Goal: Information Seeking & Learning: Check status

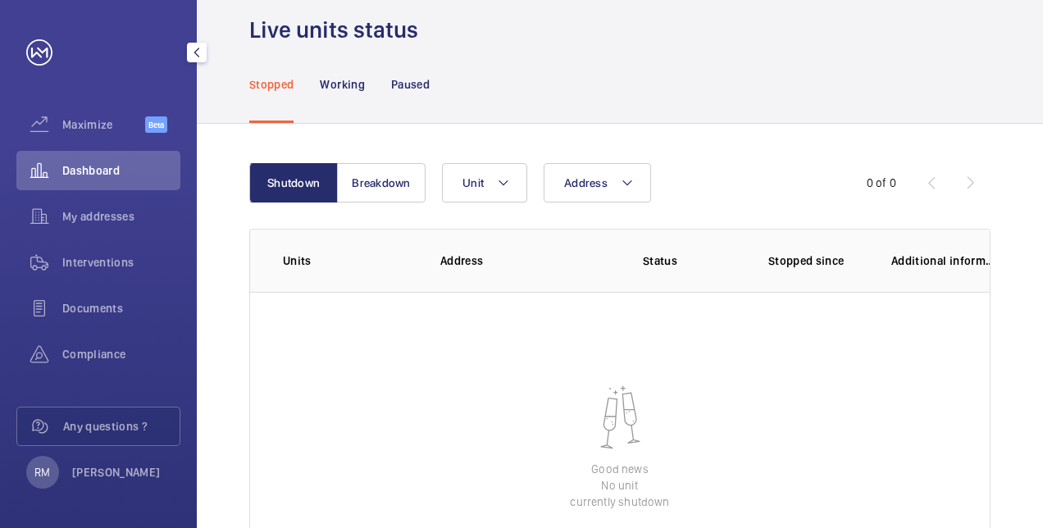
scroll to position [82, 0]
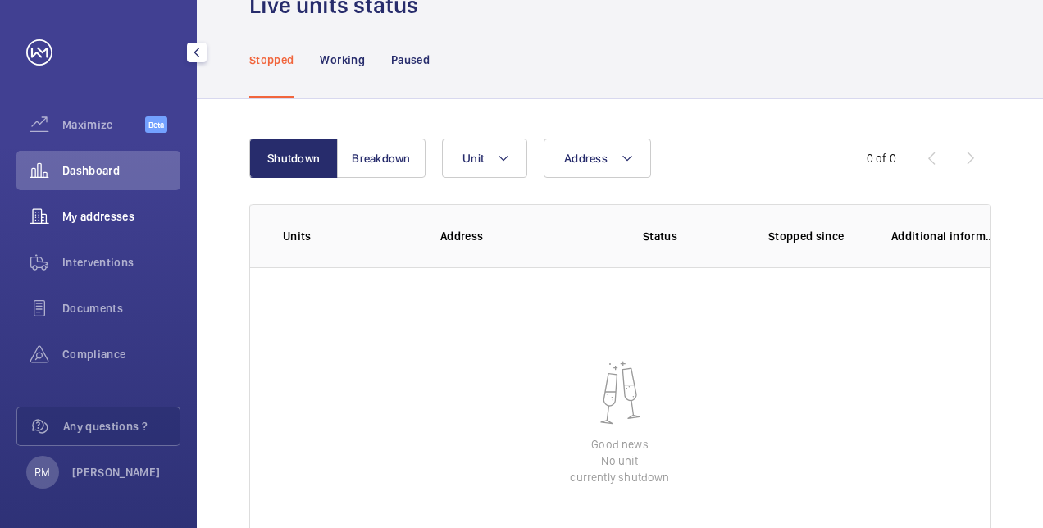
click at [58, 212] on wm-front-icon-button at bounding box center [39, 216] width 46 height 39
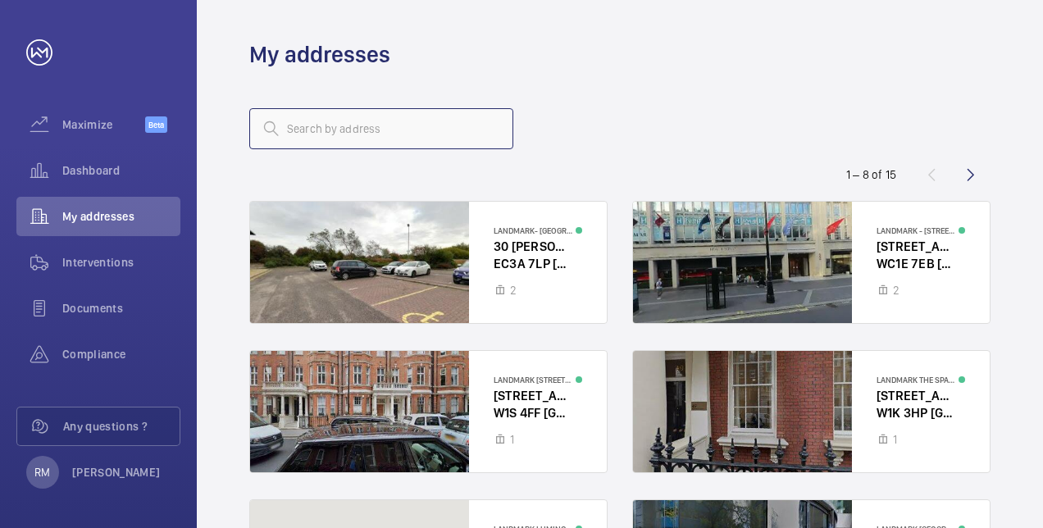
click at [363, 116] on input "text" at bounding box center [381, 128] width 264 height 41
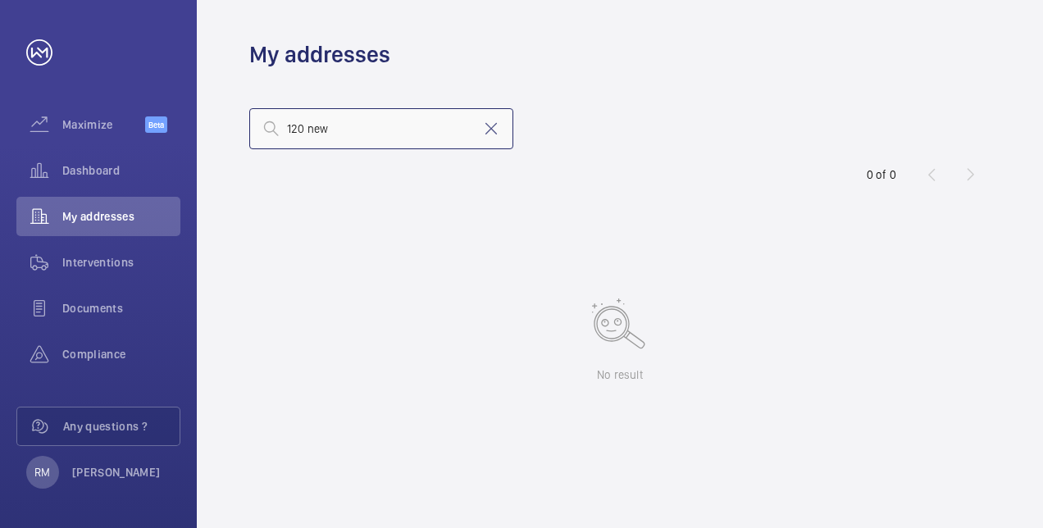
click at [356, 125] on input "120 new" at bounding box center [381, 128] width 264 height 41
type input "120"
click at [497, 124] on mat-icon at bounding box center [491, 129] width 20 height 20
click at [300, 117] on input "text" at bounding box center [381, 128] width 264 height 41
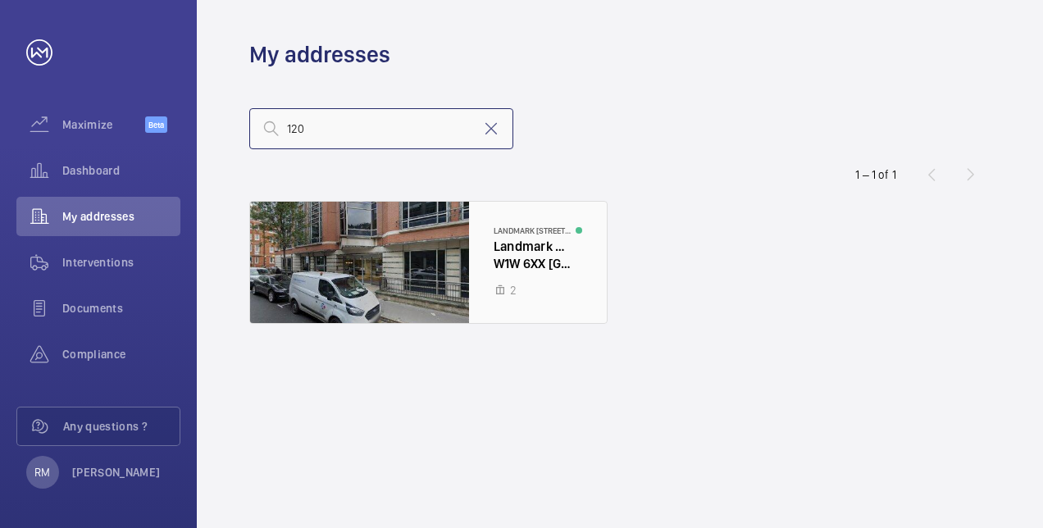
type input "120"
click at [553, 262] on div at bounding box center [428, 262] width 357 height 121
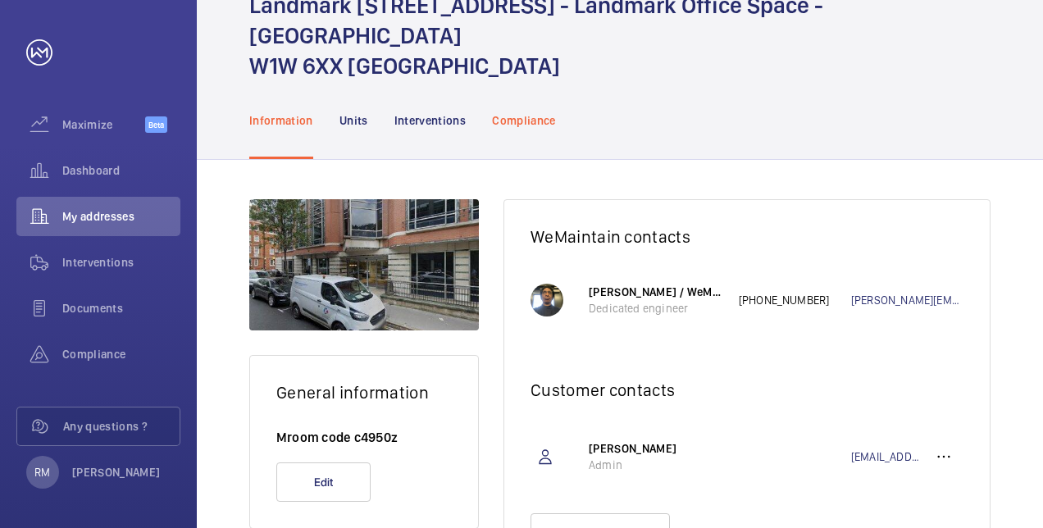
click at [516, 105] on div "Compliance" at bounding box center [524, 120] width 64 height 78
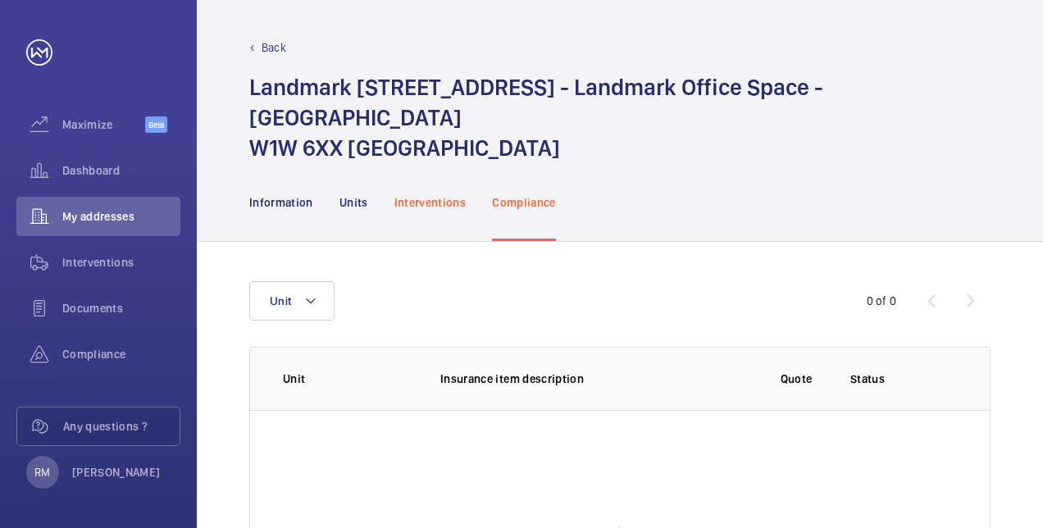
click at [429, 205] on p "Interventions" at bounding box center [431, 202] width 72 height 16
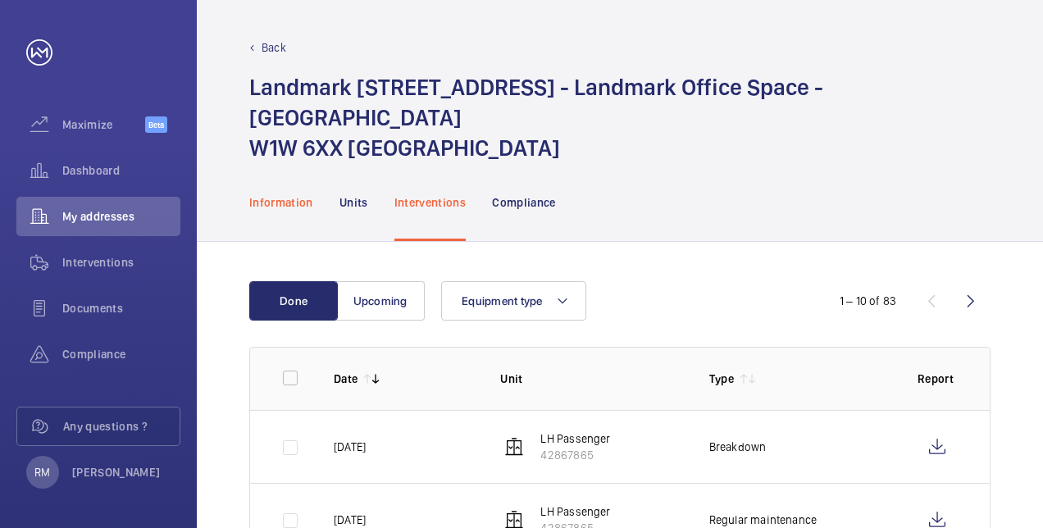
click at [279, 208] on p "Information" at bounding box center [281, 202] width 64 height 16
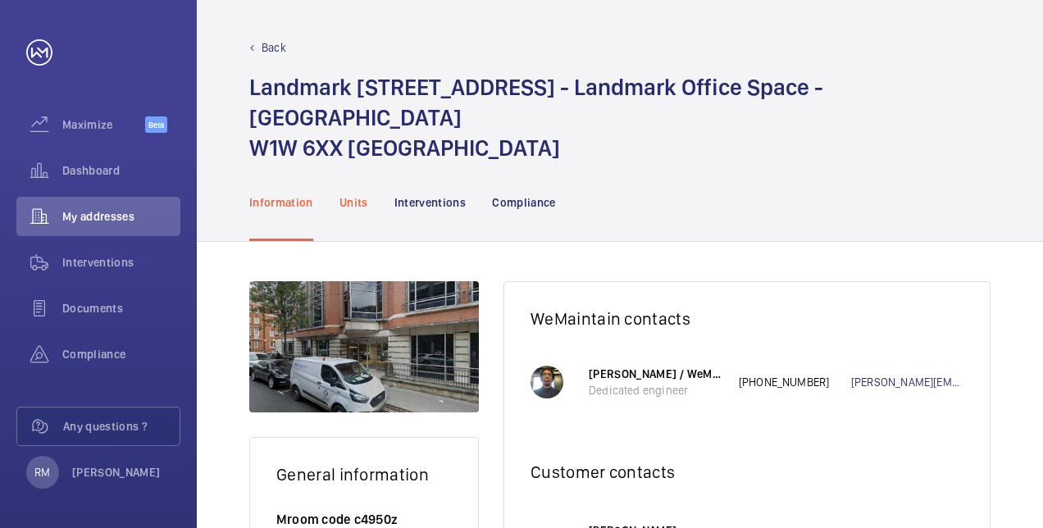
click at [359, 208] on p "Units" at bounding box center [354, 202] width 29 height 16
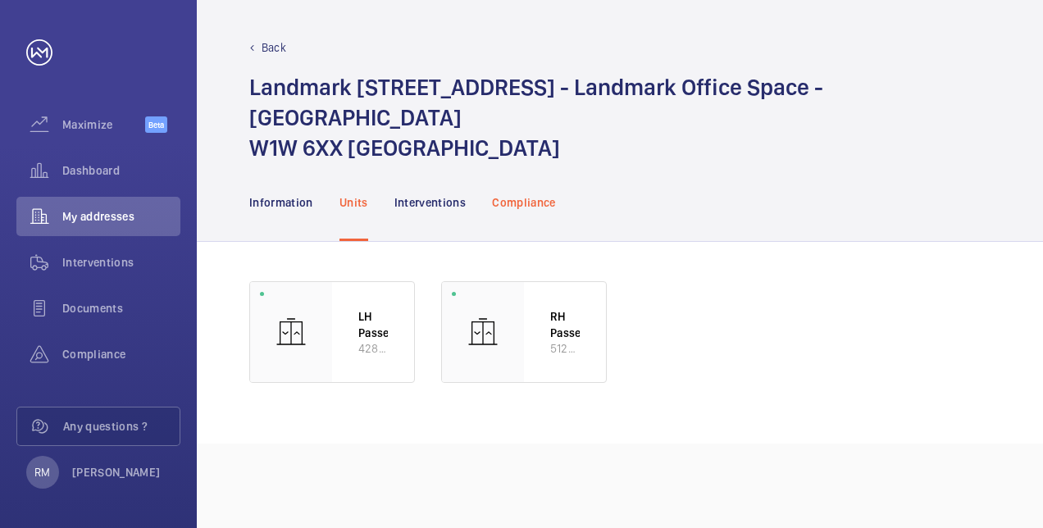
click at [532, 200] on p "Compliance" at bounding box center [524, 202] width 64 height 16
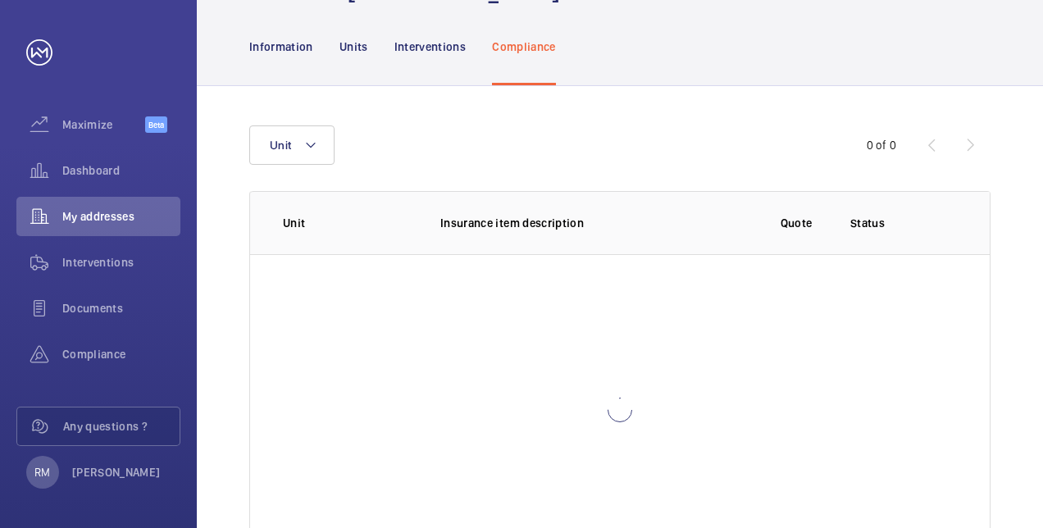
scroll to position [233, 0]
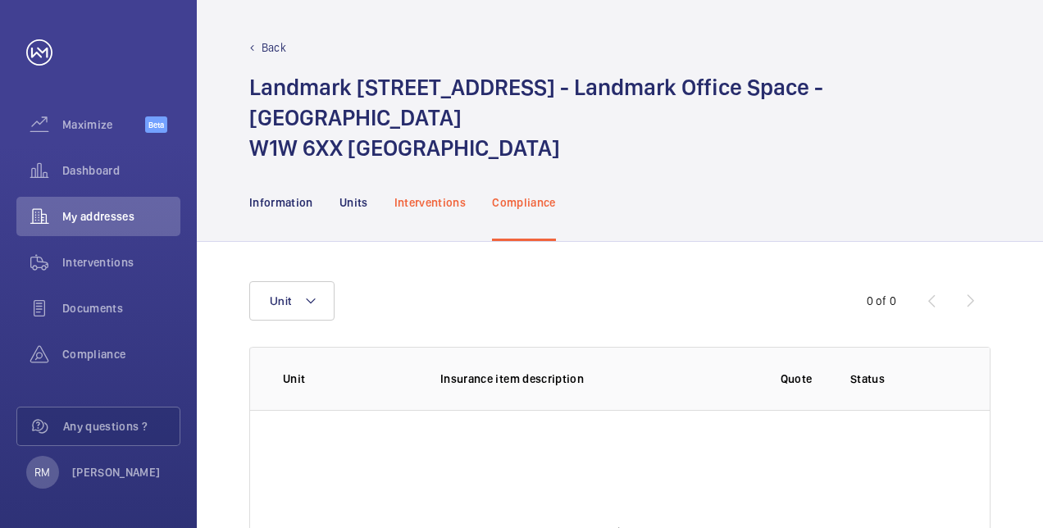
click at [437, 189] on div "Interventions" at bounding box center [431, 202] width 72 height 78
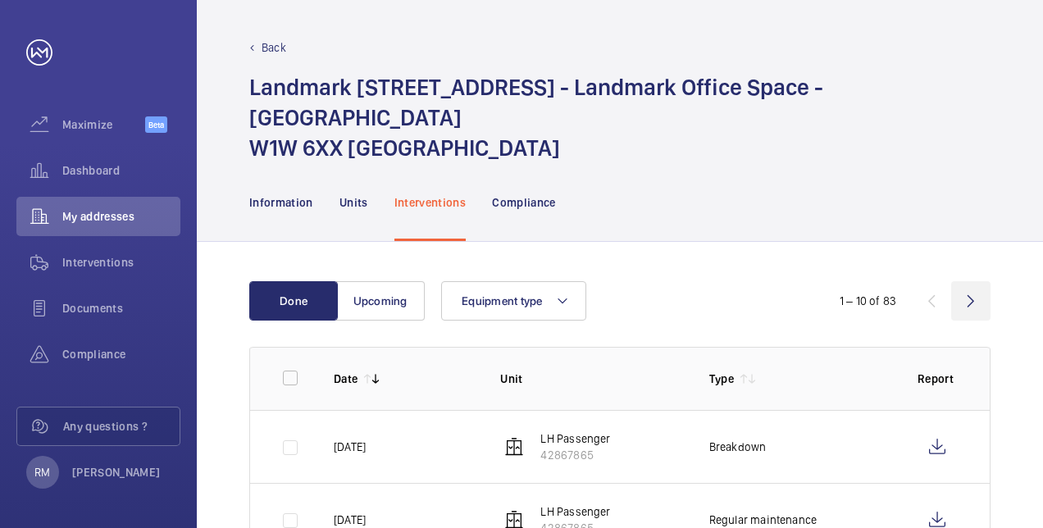
click at [965, 299] on wm-front-icon-button at bounding box center [970, 300] width 39 height 39
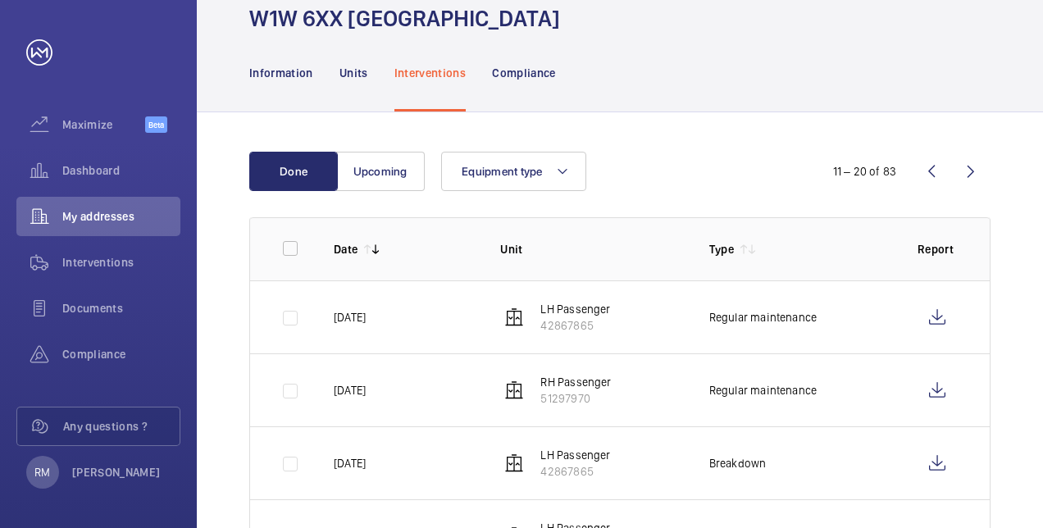
scroll to position [164, 0]
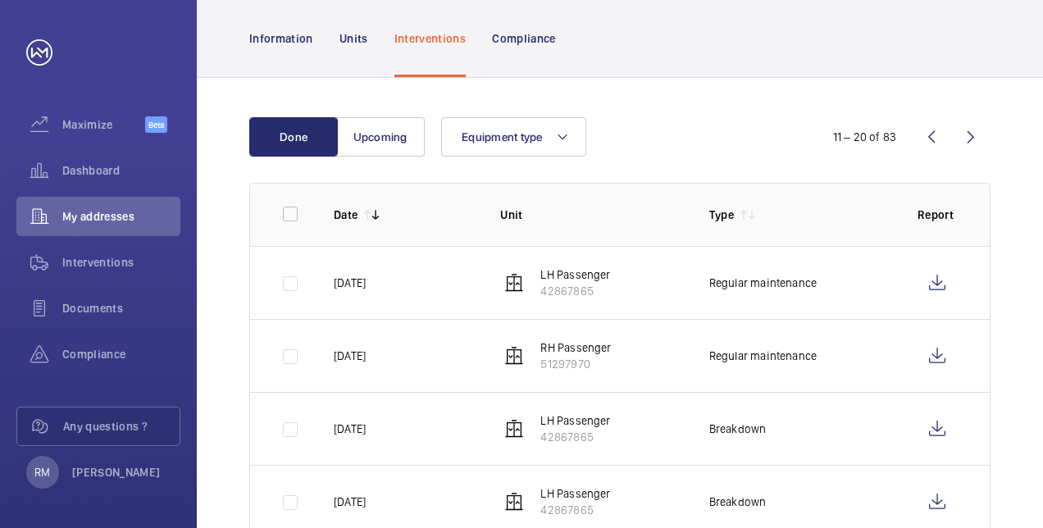
click at [354, 217] on p "Date" at bounding box center [346, 215] width 24 height 16
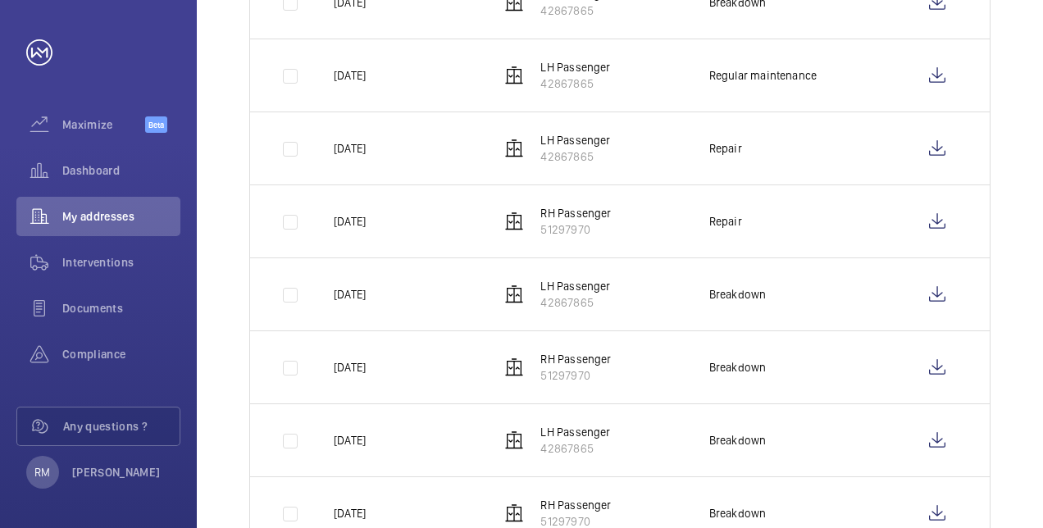
scroll to position [649, 0]
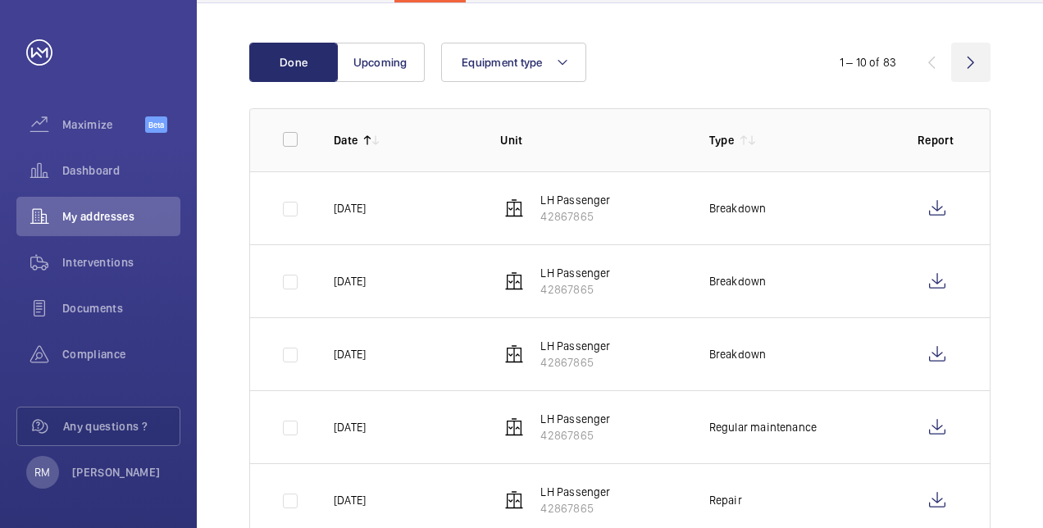
click at [958, 59] on wm-front-icon-button at bounding box center [970, 62] width 39 height 39
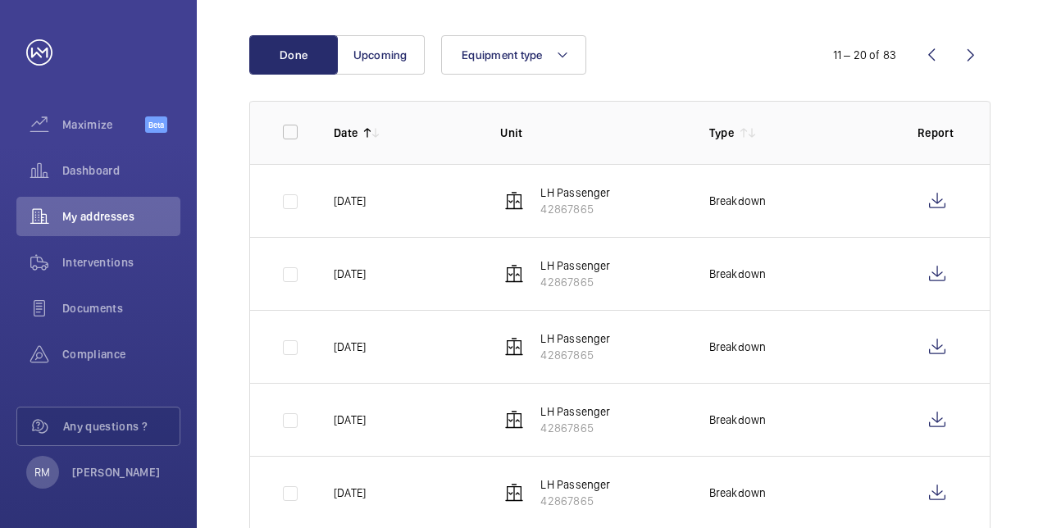
scroll to position [239, 0]
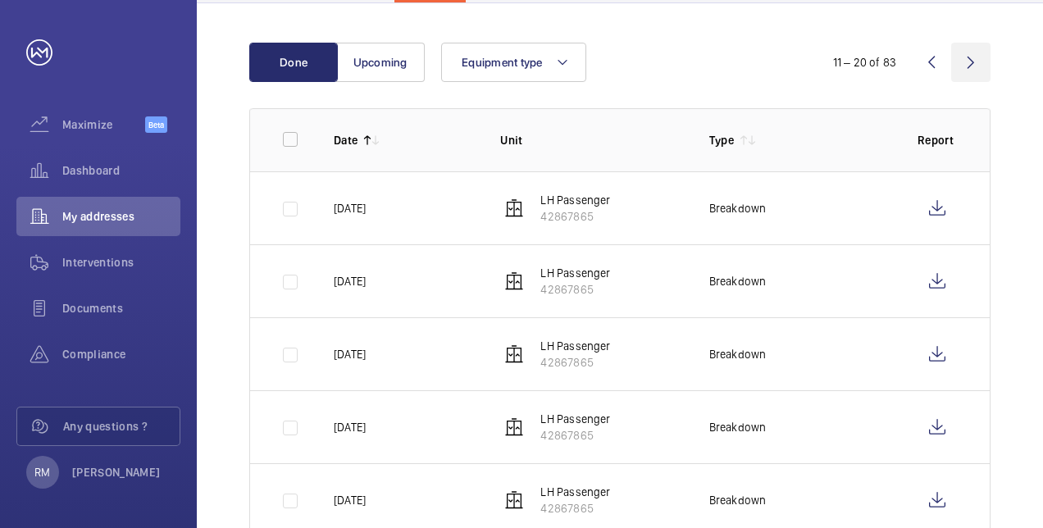
click at [971, 55] on wm-front-icon-button at bounding box center [970, 62] width 39 height 39
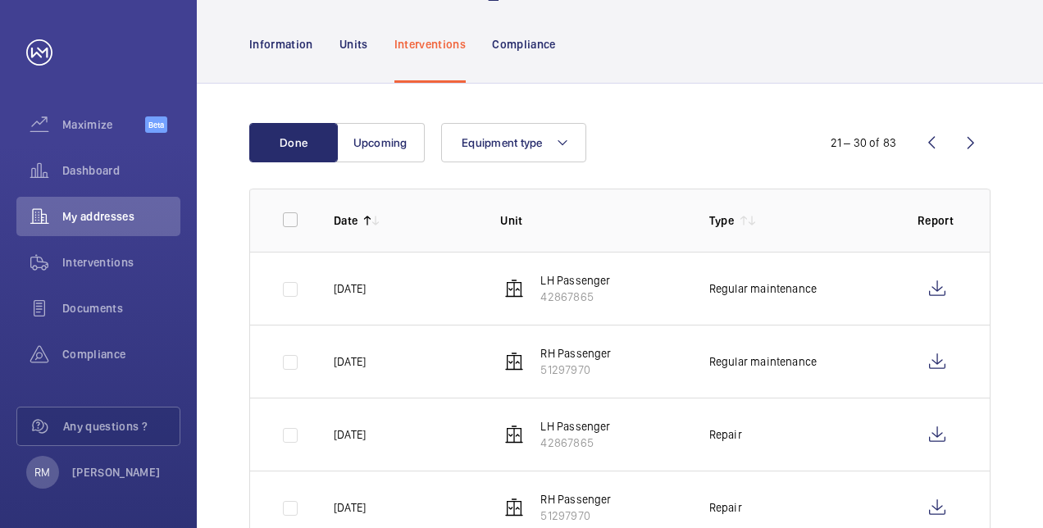
scroll to position [157, 0]
click at [978, 153] on wm-front-icon-button at bounding box center [970, 144] width 39 height 39
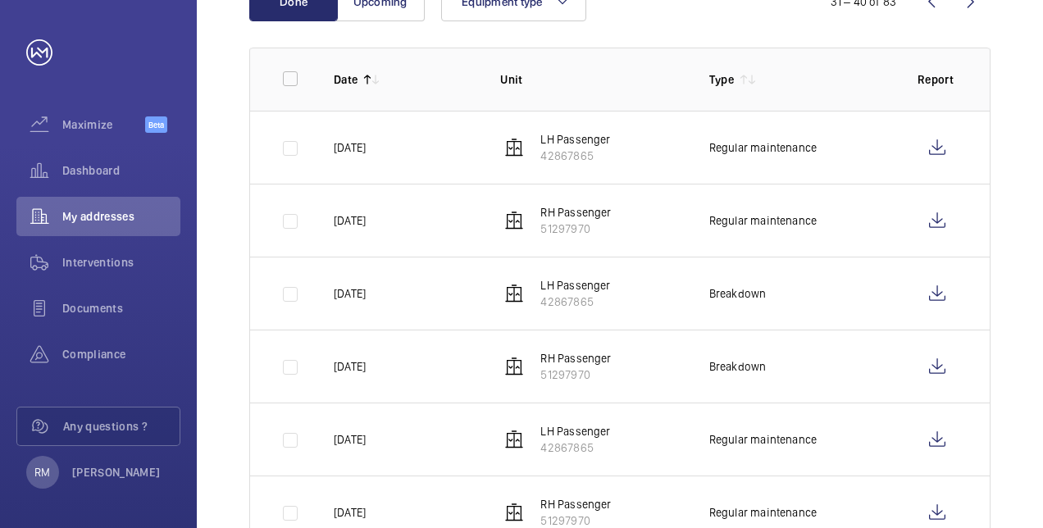
scroll to position [75, 0]
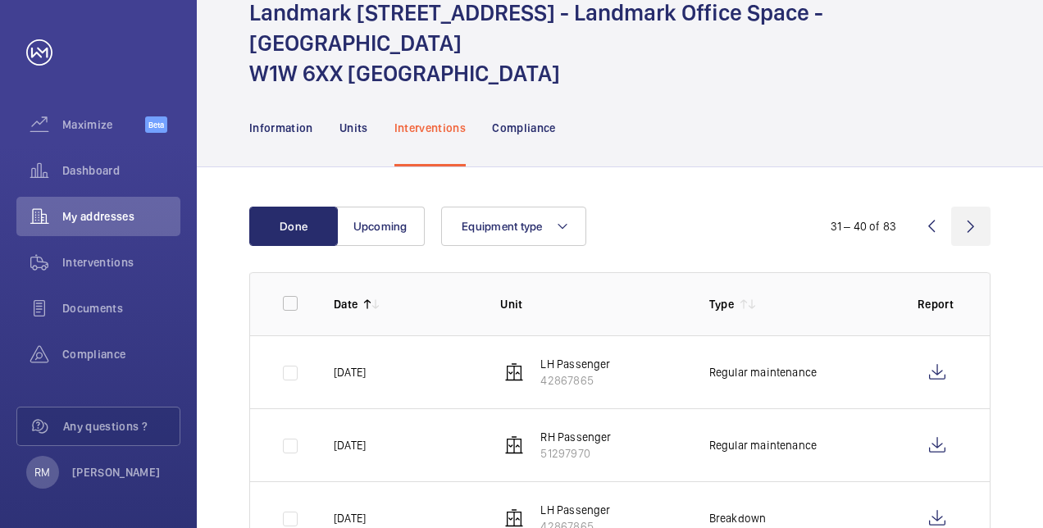
click at [966, 216] on wm-front-icon-button at bounding box center [970, 226] width 39 height 39
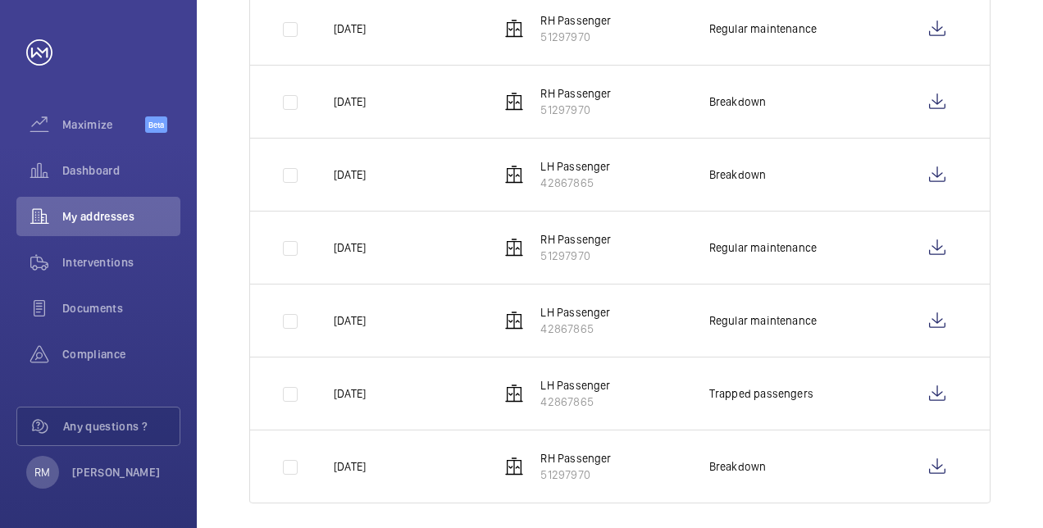
scroll to position [649, 0]
